Goal: Task Accomplishment & Management: Use online tool/utility

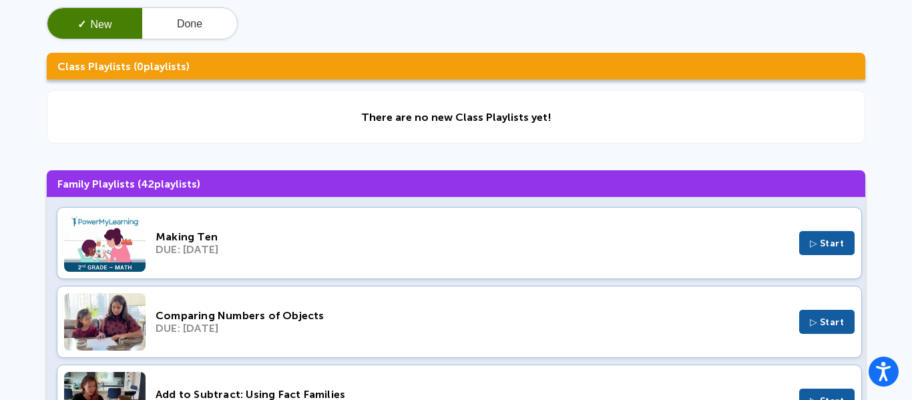
scroll to position [71, 0]
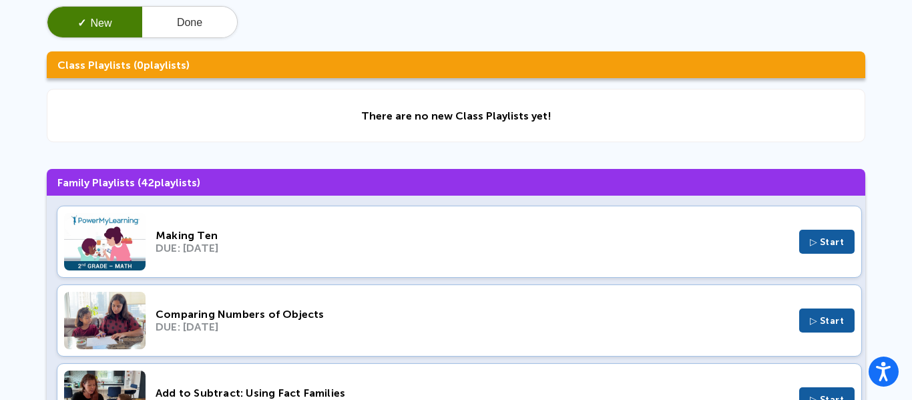
click at [827, 246] on span "▷ Start" at bounding box center [827, 241] width 35 height 11
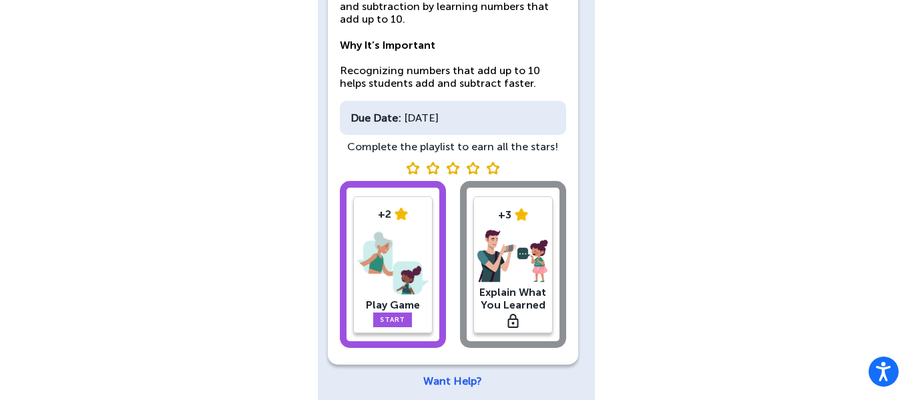
scroll to position [176, 0]
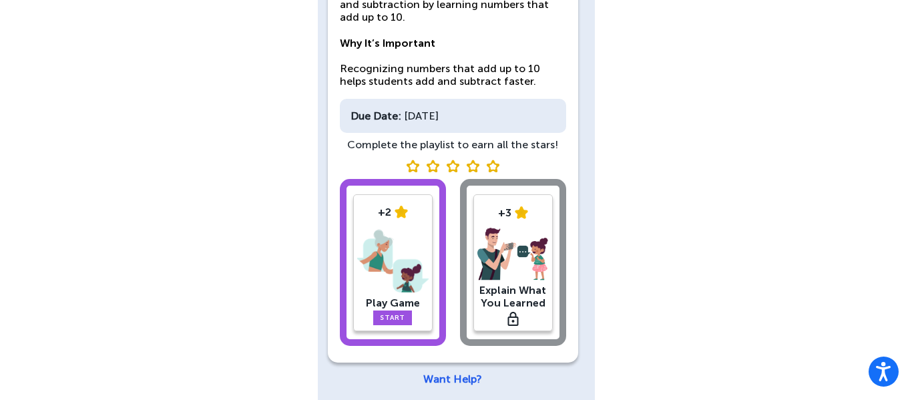
click at [399, 318] on link "Start" at bounding box center [392, 317] width 39 height 15
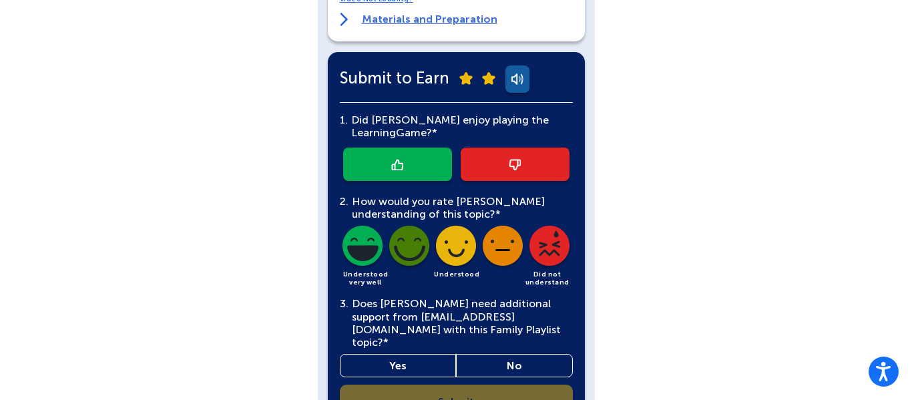
scroll to position [427, 0]
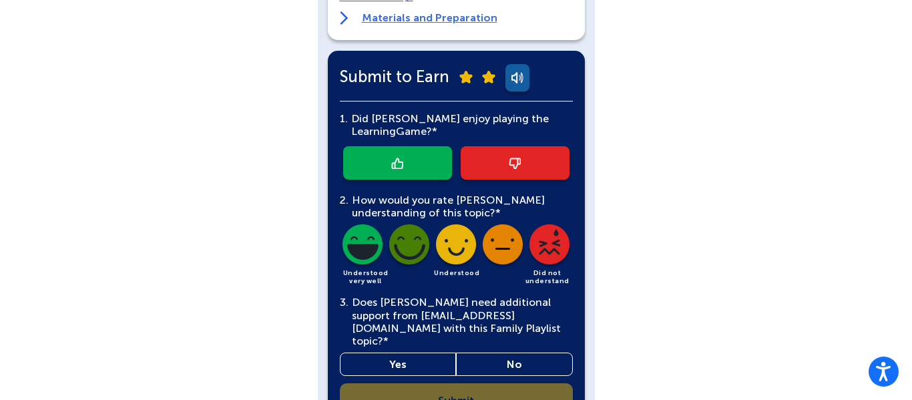
click at [363, 246] on img at bounding box center [362, 246] width 45 height 45
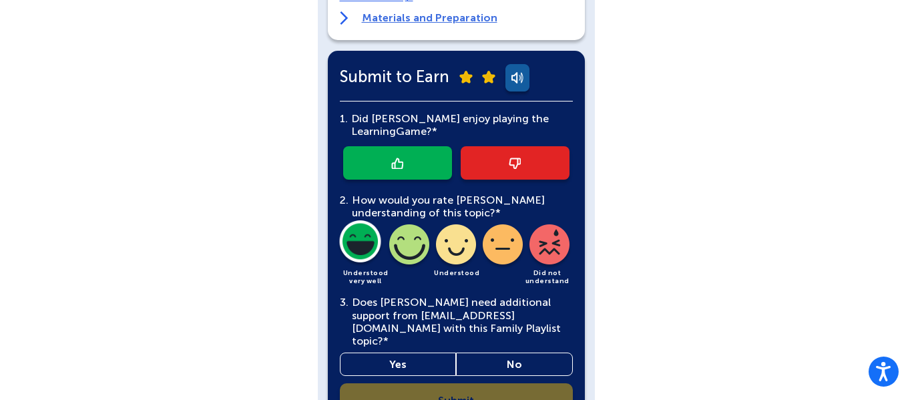
click at [407, 357] on link "Yes" at bounding box center [398, 363] width 117 height 23
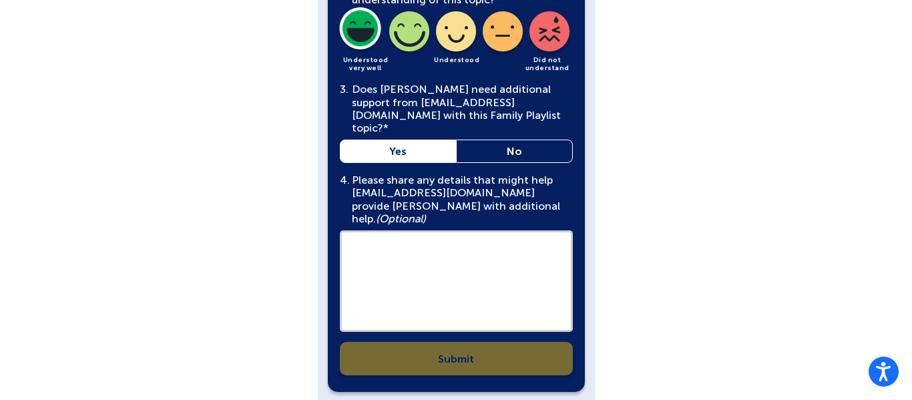
scroll to position [663, 0]
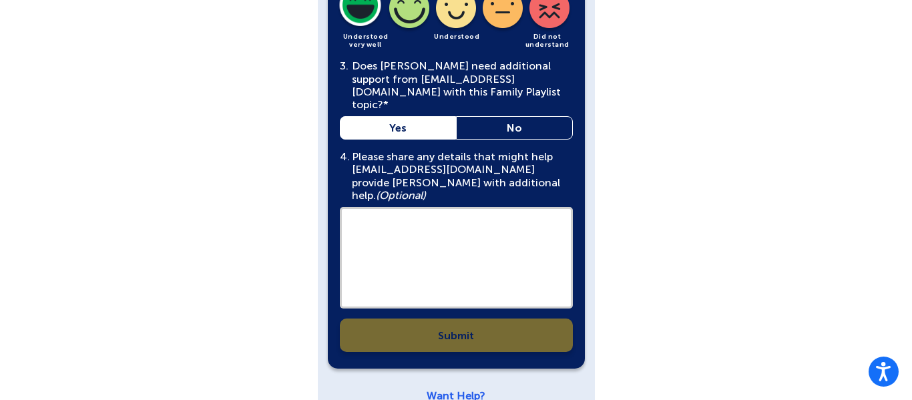
click at [501, 236] on textarea at bounding box center [456, 257] width 233 height 101
type textarea "*"
type textarea "**********"
